Goal: Find specific page/section: Find specific page/section

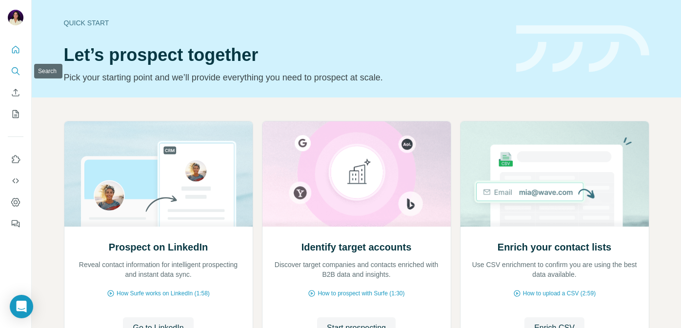
click at [20, 75] on button "Search" at bounding box center [16, 71] width 16 height 18
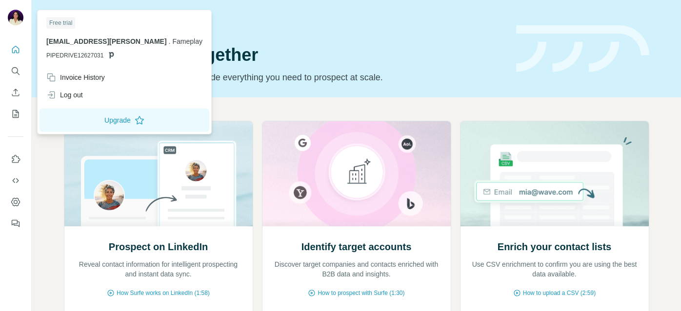
click at [17, 17] on img at bounding box center [16, 18] width 16 height 16
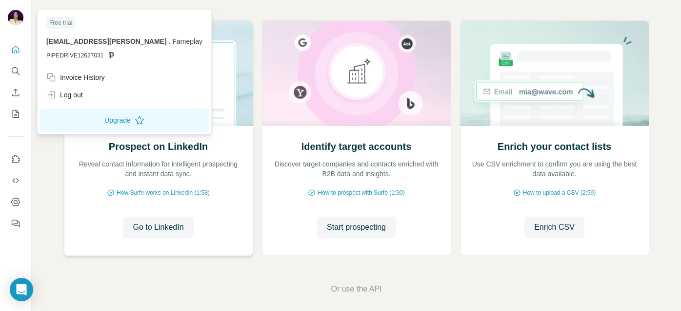
scroll to position [106, 0]
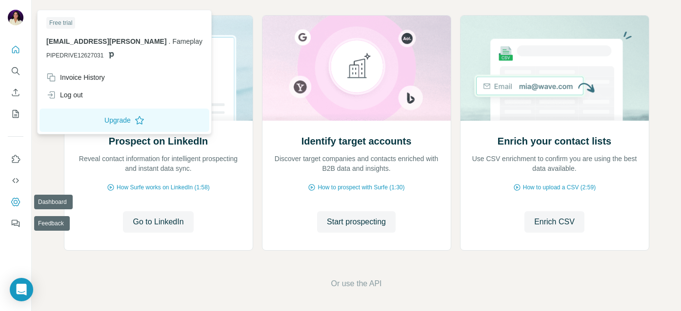
click at [16, 201] on icon "Dashboard" at bounding box center [16, 202] width 4 height 4
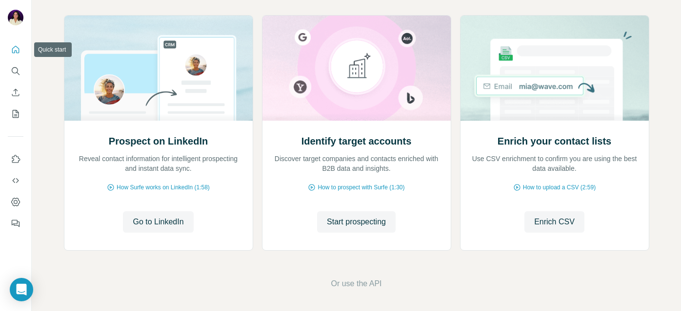
click at [15, 56] on button "Quick start" at bounding box center [16, 50] width 16 height 18
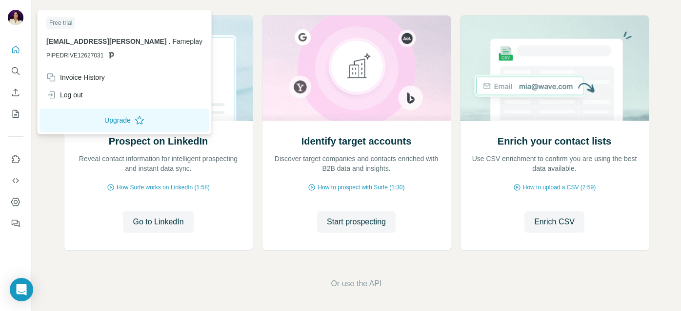
click at [19, 6] on div at bounding box center [17, 19] width 28 height 32
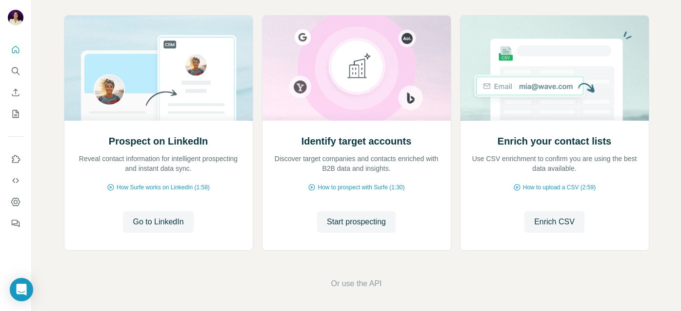
click at [19, 17] on img at bounding box center [16, 18] width 16 height 16
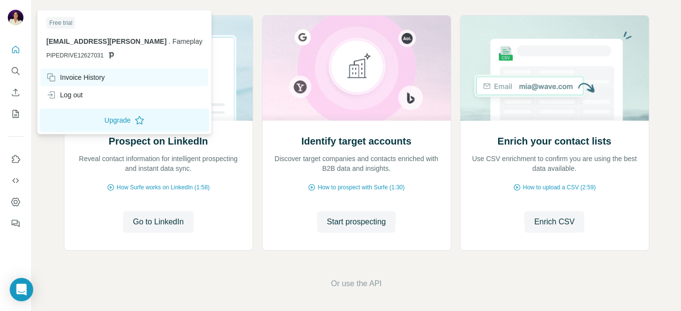
click at [87, 78] on div "Invoice History" at bounding box center [75, 78] width 58 height 10
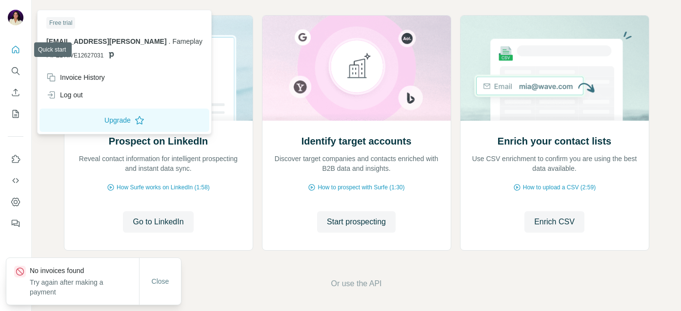
click at [16, 53] on icon "Quick start" at bounding box center [15, 49] width 7 height 7
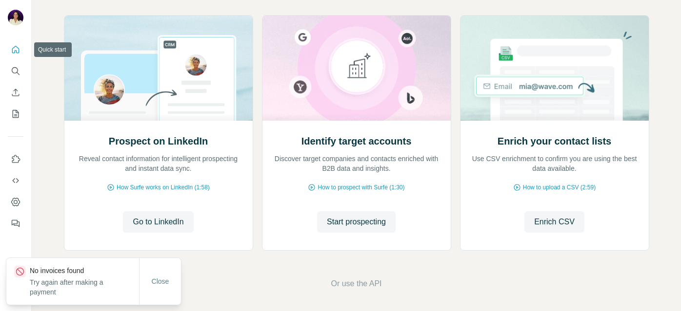
click at [16, 53] on icon "Quick start" at bounding box center [15, 49] width 7 height 7
click at [183, 225] on span "Go to LinkedIn" at bounding box center [158, 222] width 51 height 12
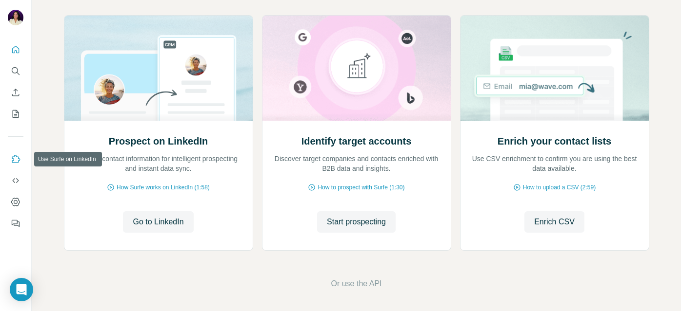
click at [19, 161] on icon "Use Surfe on LinkedIn" at bounding box center [16, 160] width 10 height 10
click at [18, 109] on icon "My lists" at bounding box center [16, 114] width 10 height 10
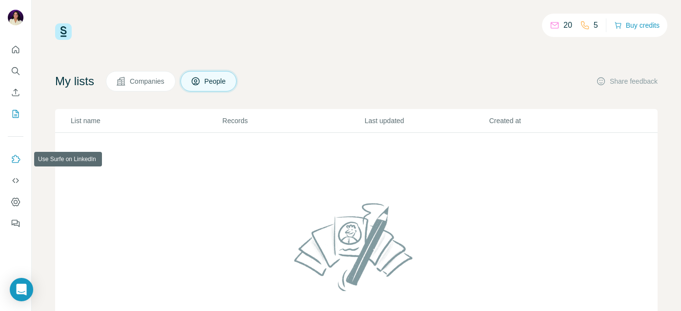
click at [18, 164] on button "Use Surfe on LinkedIn" at bounding box center [16, 160] width 16 height 18
click at [19, 69] on icon "Search" at bounding box center [16, 71] width 10 height 10
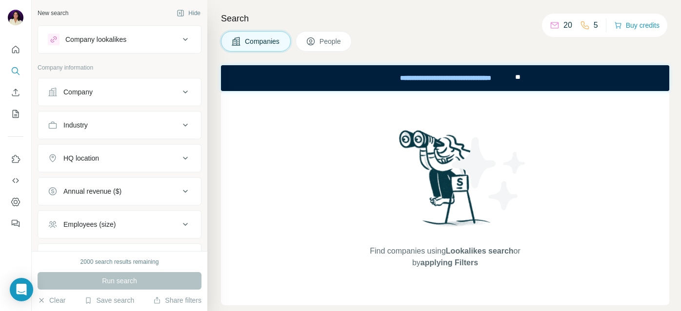
click at [92, 33] on button "Company lookalikes" at bounding box center [119, 39] width 163 height 23
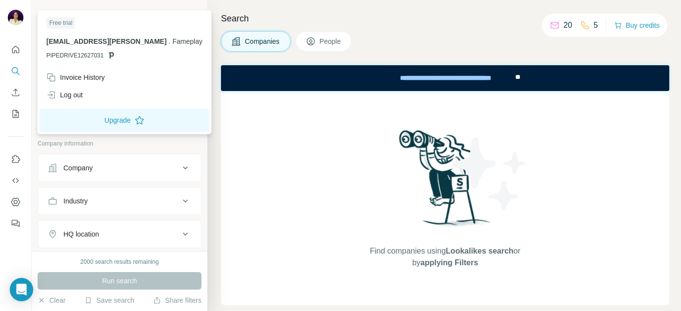
click at [24, 22] on div at bounding box center [17, 19] width 28 height 32
click at [17, 18] on img at bounding box center [16, 18] width 16 height 16
